Goal: Browse casually

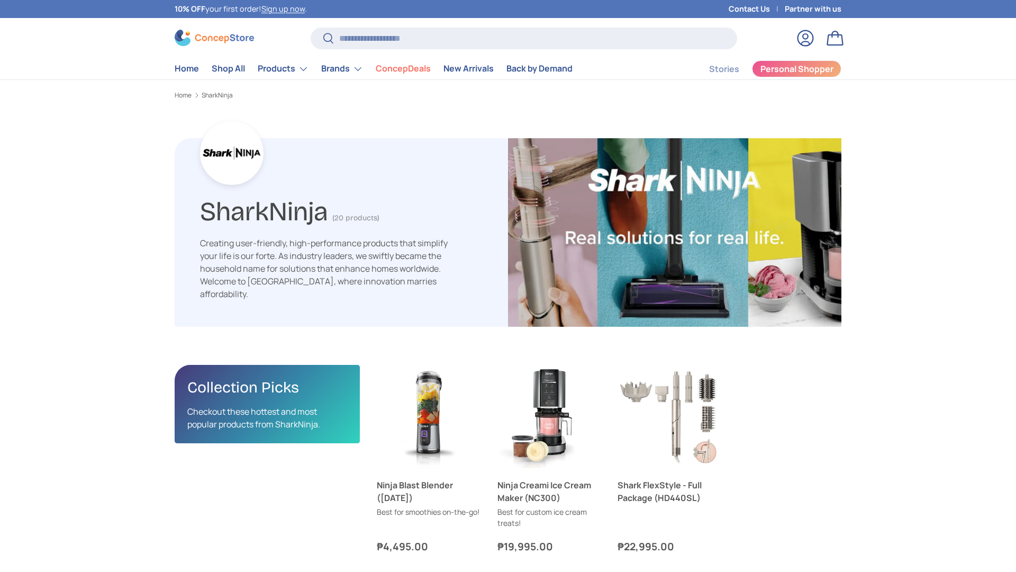
scroll to position [2192, 3452]
